Goal: Find specific page/section: Find specific page/section

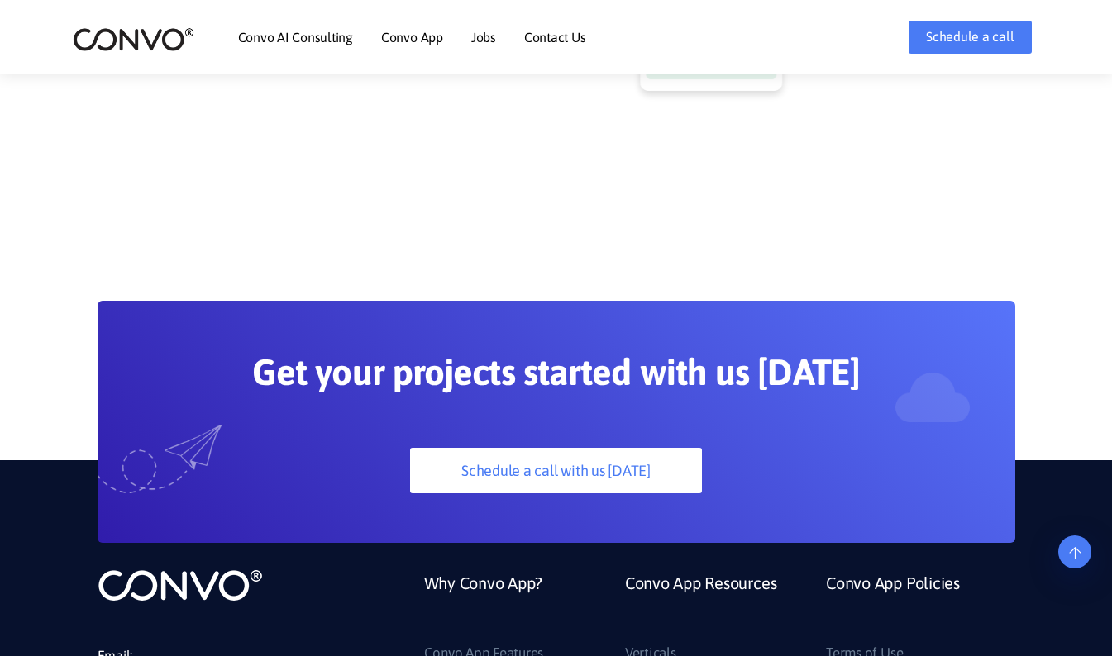
scroll to position [4238, 0]
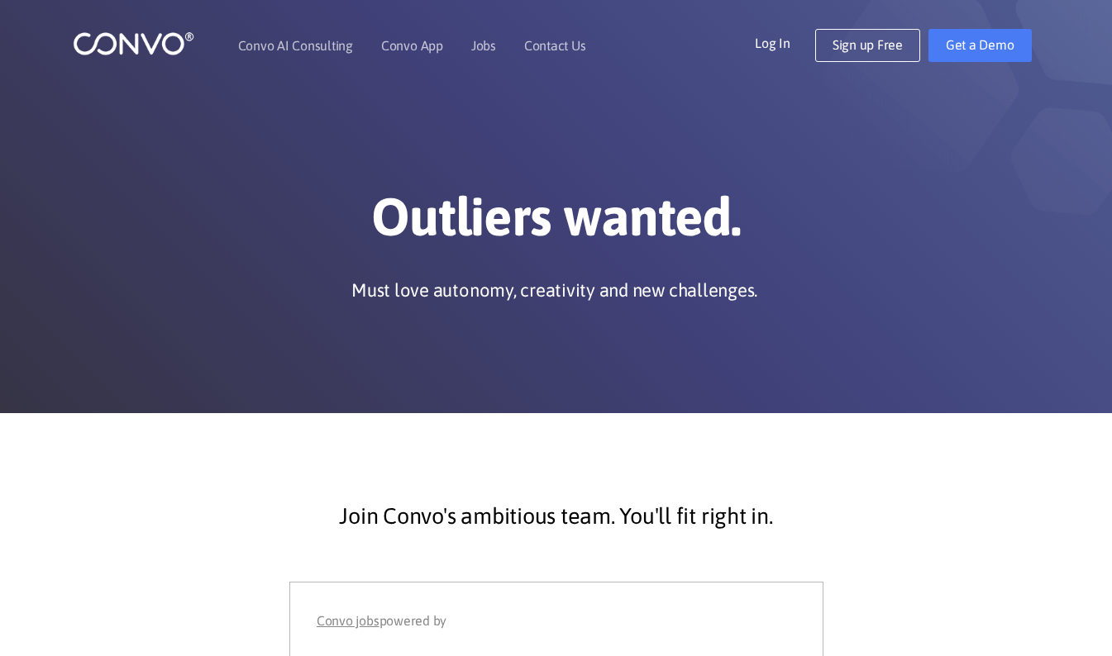
click at [341, 445] on section "Join Convo's ambitious team. You'll fit right in. Convo jobs powered by" at bounding box center [556, 599] width 1112 height 372
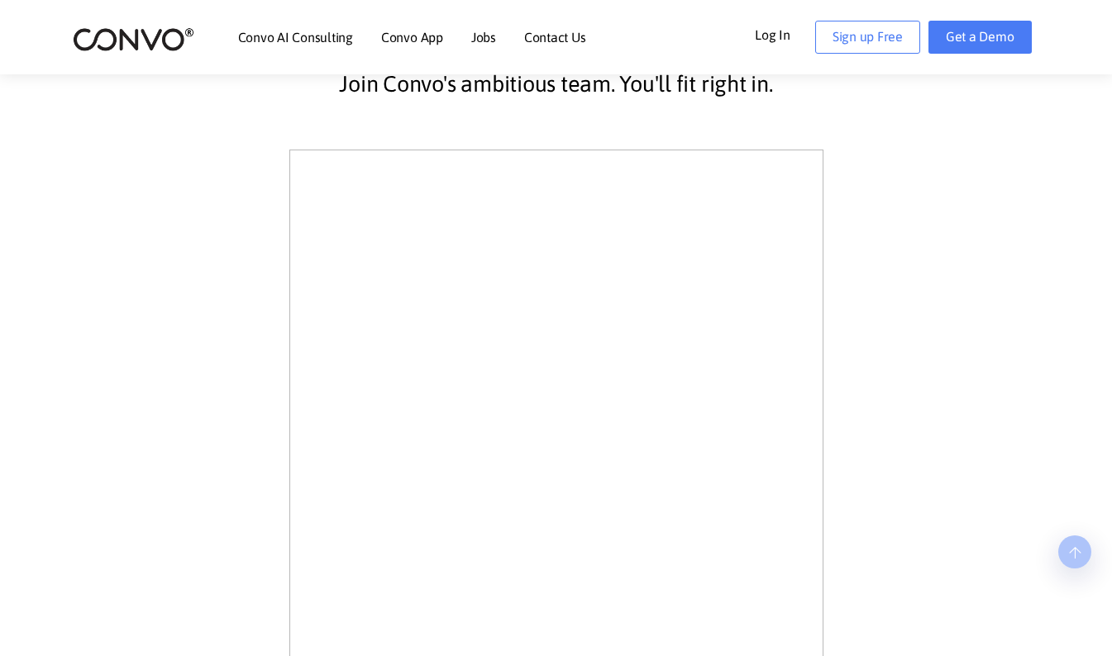
scroll to position [463, 0]
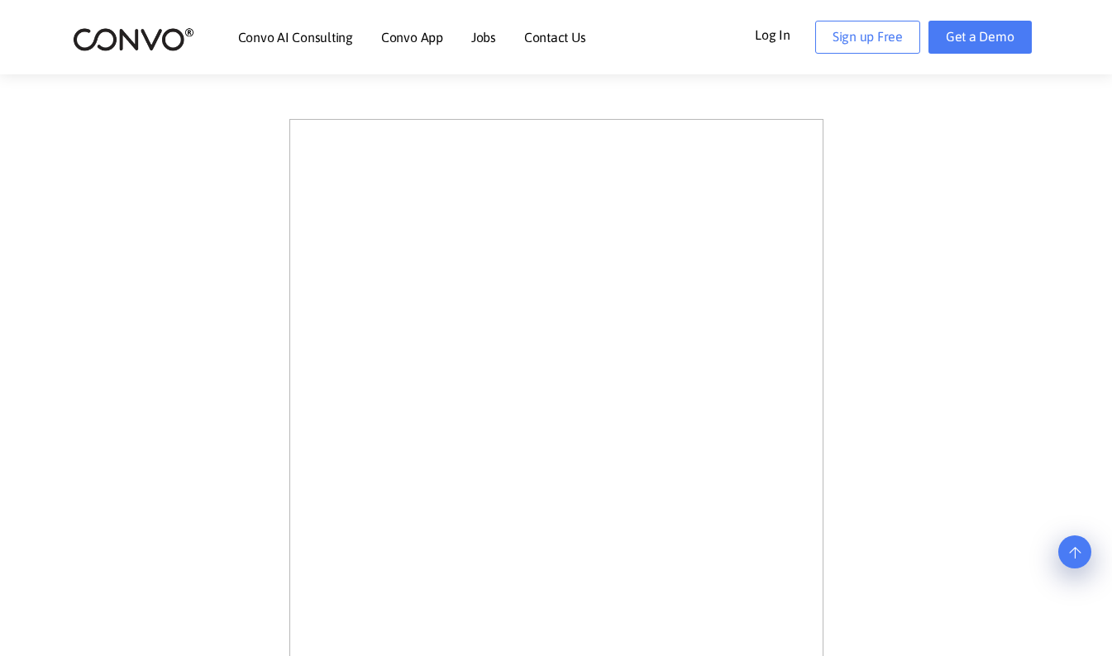
click at [195, 244] on div "Join Convo's ambitious team. You'll fit right in." at bounding box center [557, 575] width 918 height 1150
click at [191, 252] on div "Join Convo's ambitious team. You'll fit right in." at bounding box center [557, 509] width 918 height 1150
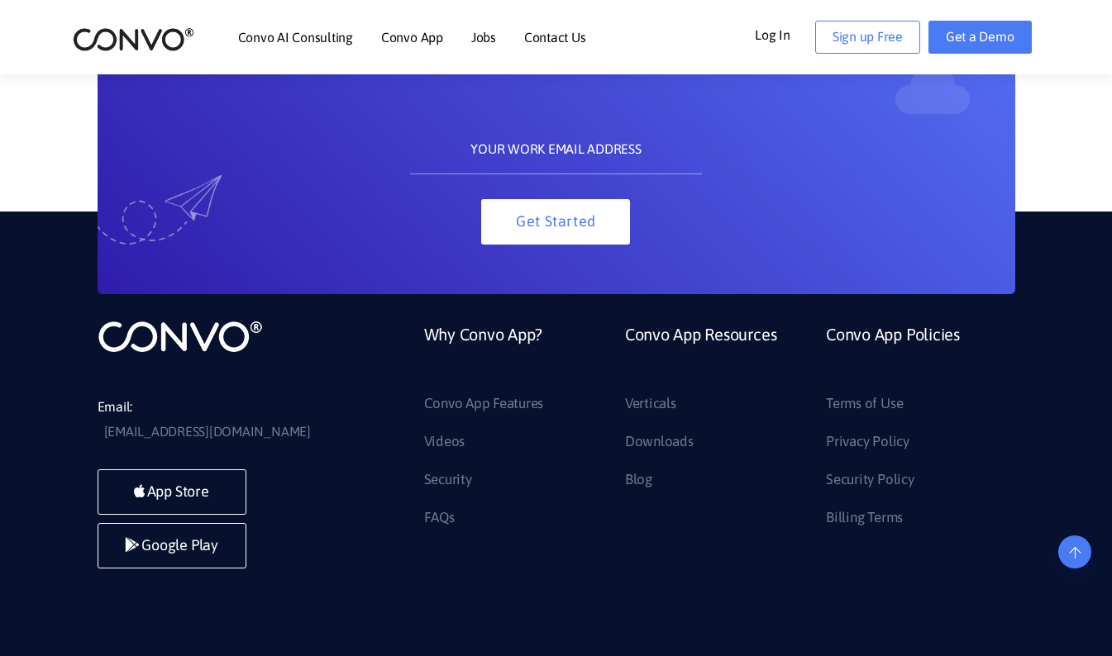
scroll to position [1960, 0]
